Goal: Transaction & Acquisition: Purchase product/service

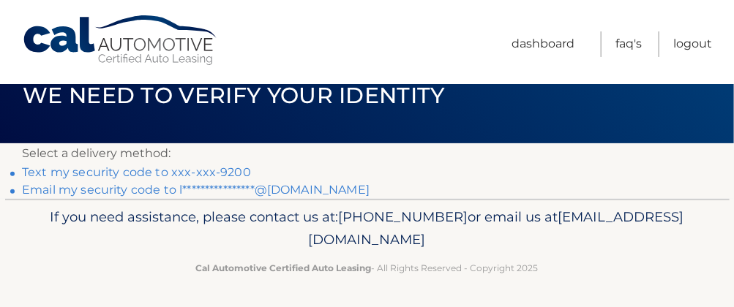
scroll to position [37, 0]
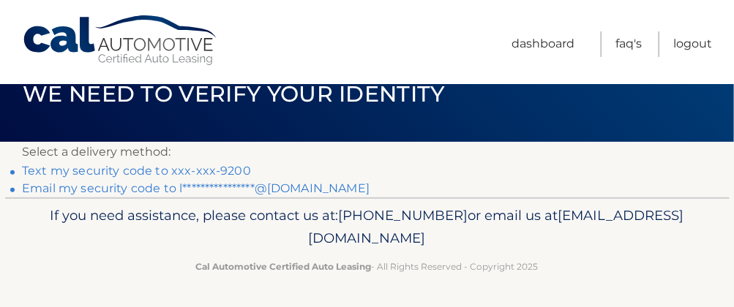
click at [205, 169] on link "Text my security code to xxx-xxx-9200" at bounding box center [136, 171] width 229 height 14
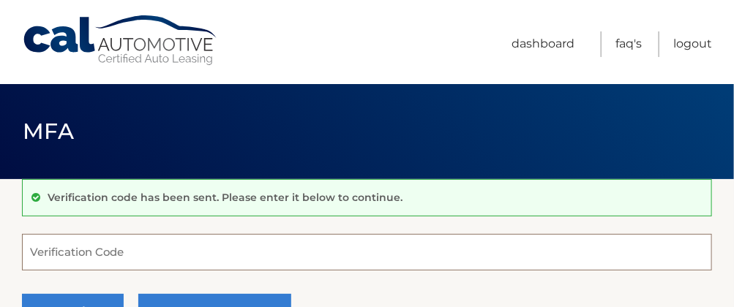
click at [180, 251] on input "Verification Code" at bounding box center [367, 252] width 690 height 37
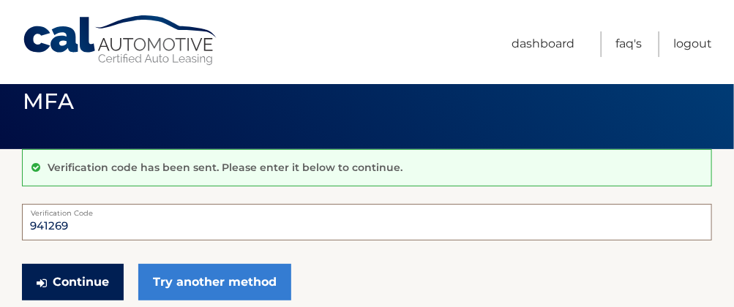
type input "941269"
click at [66, 274] on button "Continue" at bounding box center [73, 282] width 102 height 37
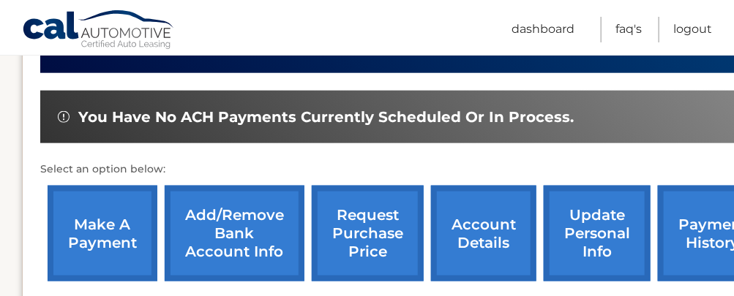
scroll to position [446, 0]
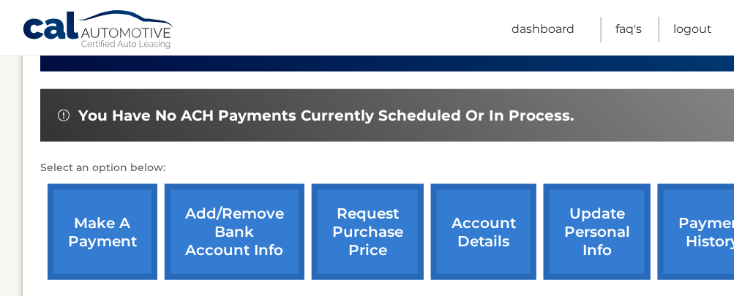
click at [100, 222] on link "make a payment" at bounding box center [103, 232] width 110 height 96
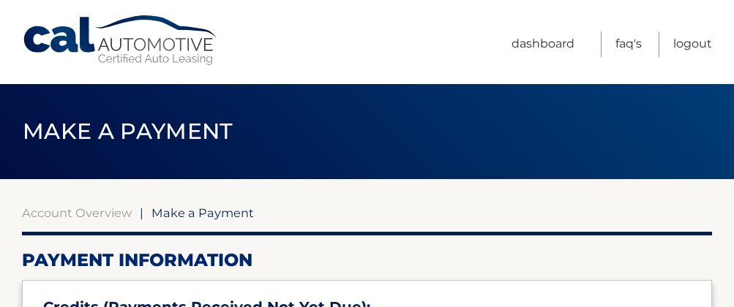
select select "NjIxN2Y3YWMtNTI3YS00ZDI4LThiNmQtMjVhMGNlMTcxN2Fi"
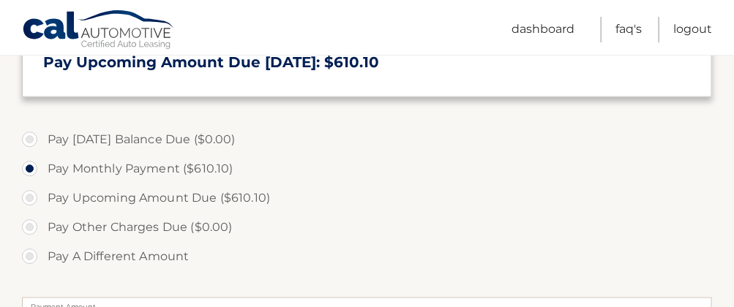
scroll to position [445, 0]
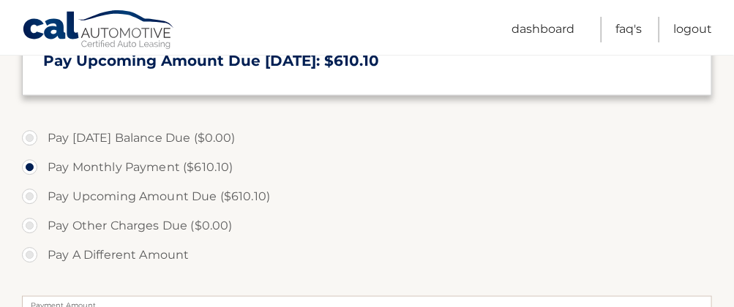
click at [17, 260] on section "Account Overview | Make a Payment Payment Information Credits (Payments Receive…" at bounding box center [367, 143] width 734 height 817
click at [29, 257] on label "Pay A Different Amount" at bounding box center [367, 255] width 690 height 29
click at [29, 257] on input "Pay A Different Amount" at bounding box center [35, 252] width 15 height 23
radio input "true"
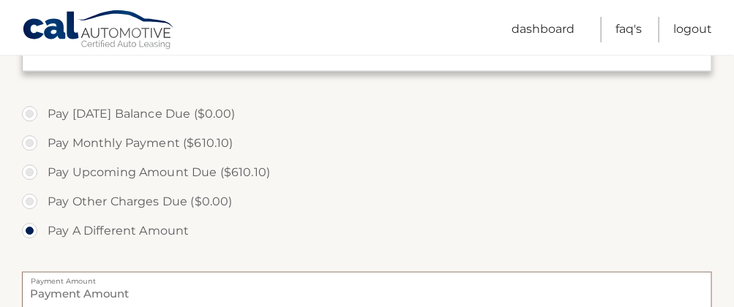
type input "0"
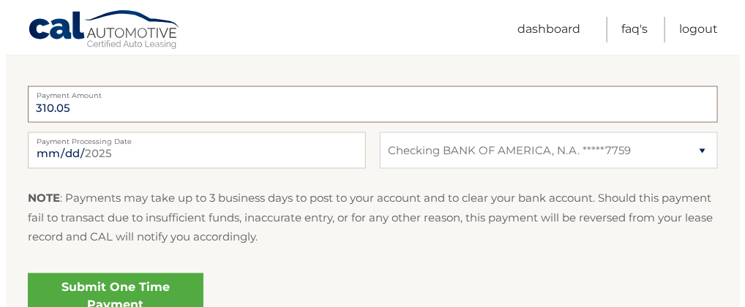
scroll to position [745, 0]
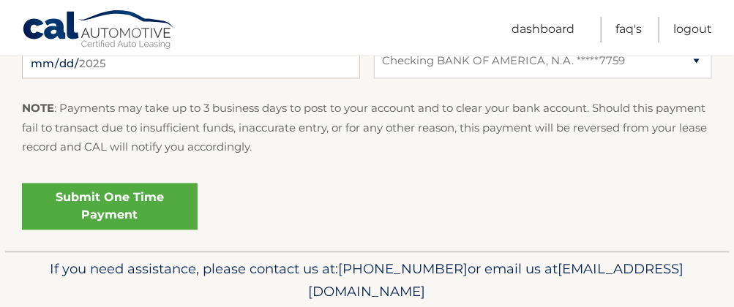
type input "310.05"
click at [122, 210] on link "Submit One Time Payment" at bounding box center [110, 207] width 176 height 47
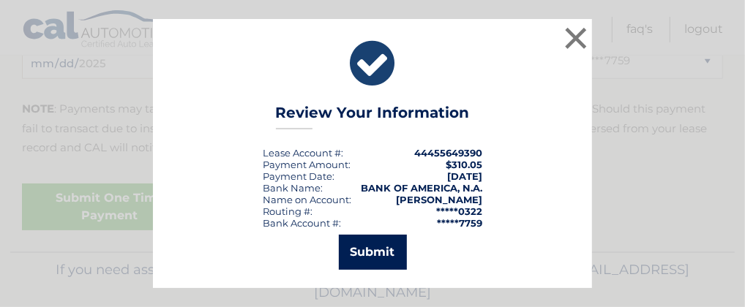
click at [352, 258] on button "Submit" at bounding box center [373, 252] width 68 height 35
